Goal: Find specific page/section: Find specific page/section

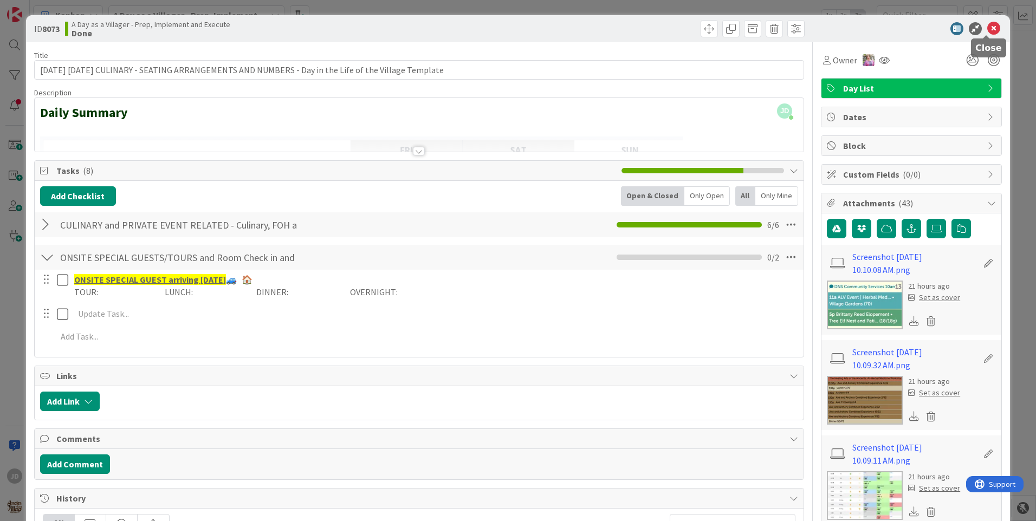
click at [988, 27] on icon at bounding box center [994, 28] width 13 height 13
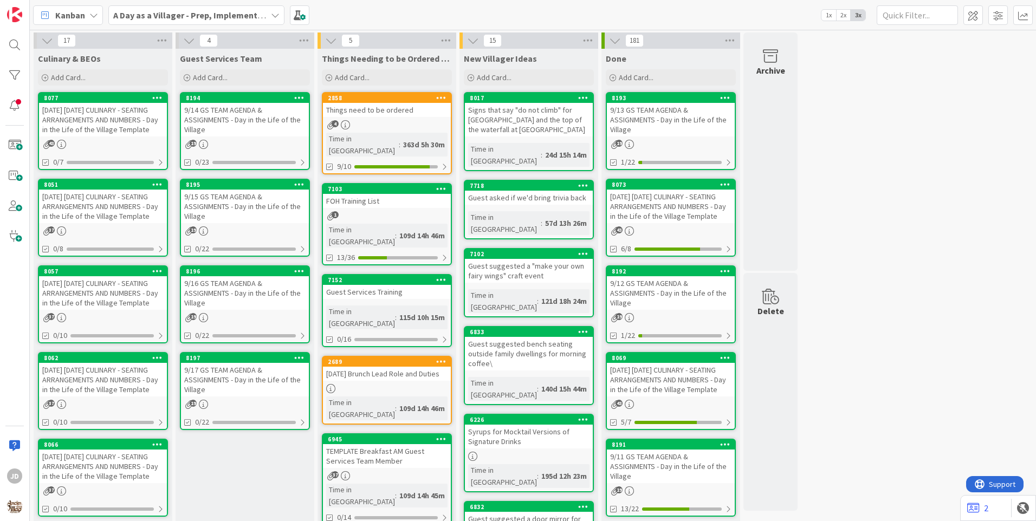
click at [127, 128] on div "[DATE] [DATE] CULINARY - SEATING ARRANGEMENTS AND NUMBERS - Day in the Life of …" at bounding box center [103, 120] width 128 height 34
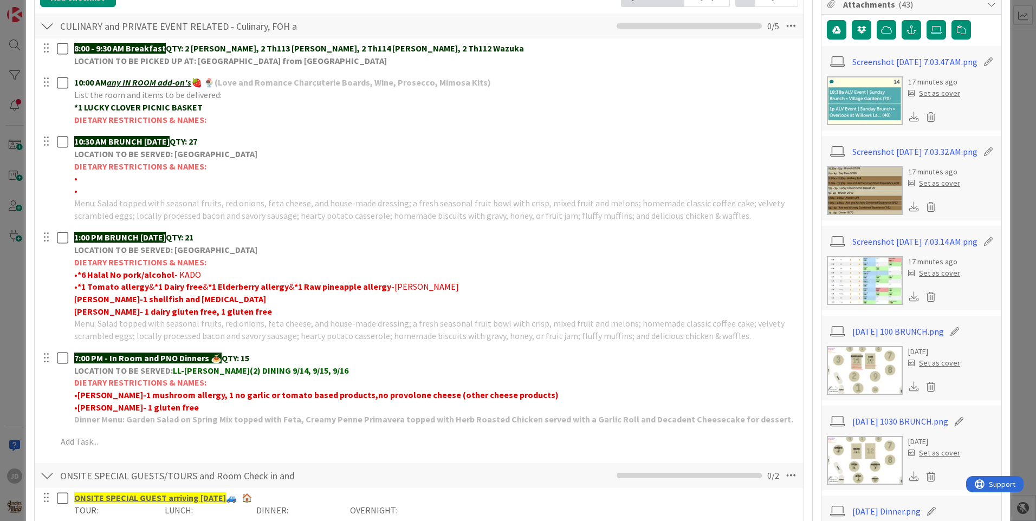
scroll to position [240, 0]
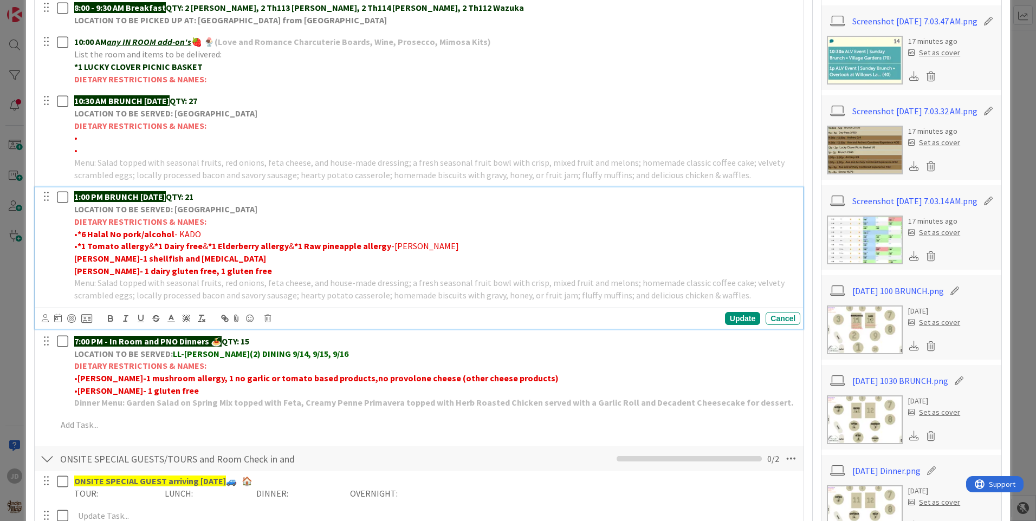
drag, startPoint x: 305, startPoint y: 208, endPoint x: 287, endPoint y: 204, distance: 17.9
click at [287, 204] on p "LOCATION TO BE SERVED: [GEOGRAPHIC_DATA]" at bounding box center [435, 209] width 722 height 12
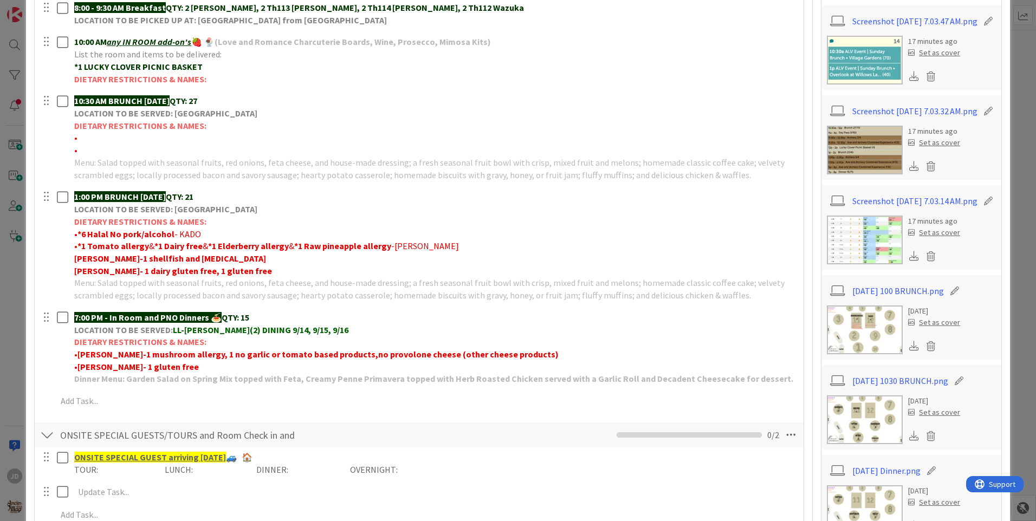
scroll to position [0, 0]
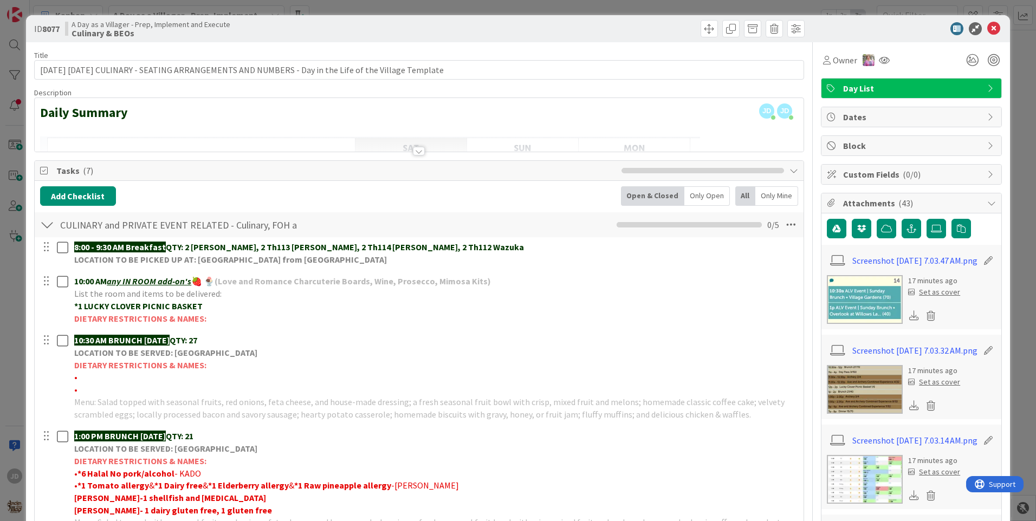
click at [1007, 47] on div "ID 8077 A Day as a Villager - Prep, Implement and Execute Culinary & BEOs Title…" at bounding box center [518, 260] width 1036 height 521
